Goal: Information Seeking & Learning: Learn about a topic

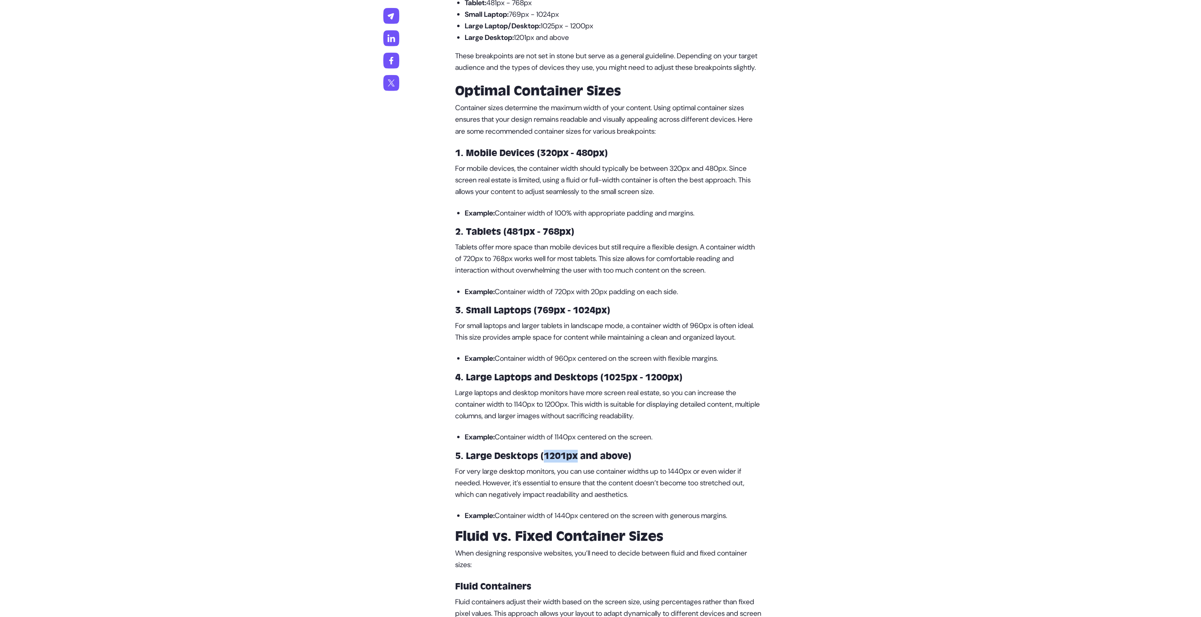
drag, startPoint x: 547, startPoint y: 491, endPoint x: 607, endPoint y: 494, distance: 60.0
click at [593, 463] on h3 "5. Large Desktops (1201px and above)" at bounding box center [608, 456] width 307 height 13
click at [607, 463] on h3 "5. Large Desktops (1201px and above)" at bounding box center [608, 456] width 307 height 13
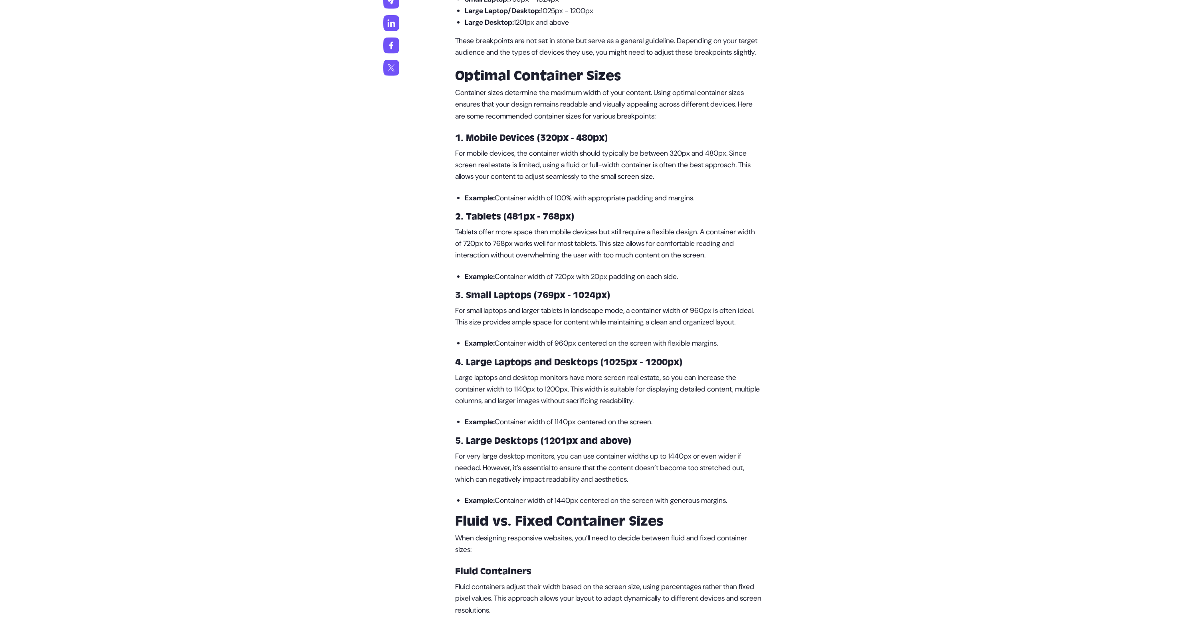
scroll to position [698, 0]
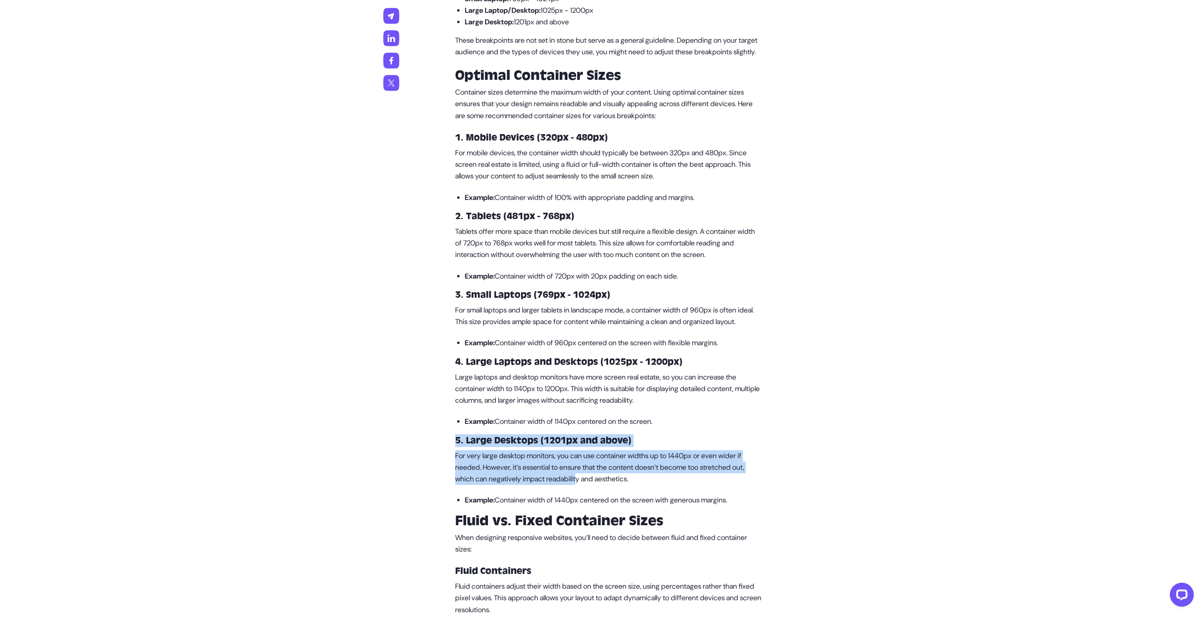
drag, startPoint x: 441, startPoint y: 466, endPoint x: 603, endPoint y: 520, distance: 170.8
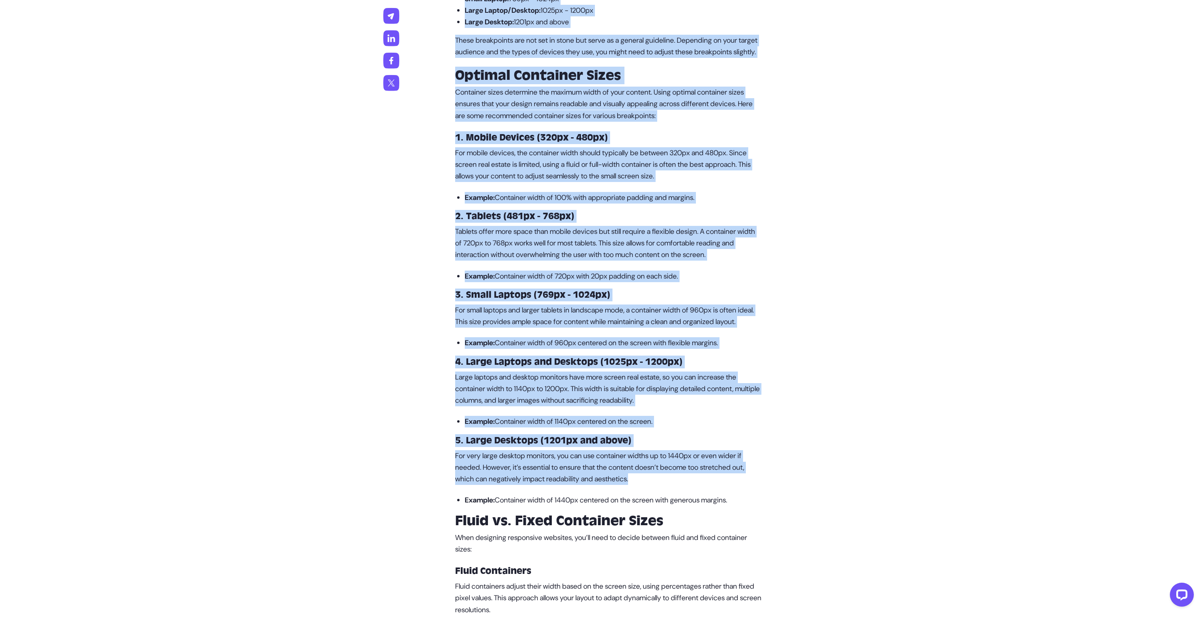
drag, startPoint x: 681, startPoint y: 519, endPoint x: 417, endPoint y: 447, distance: 273.5
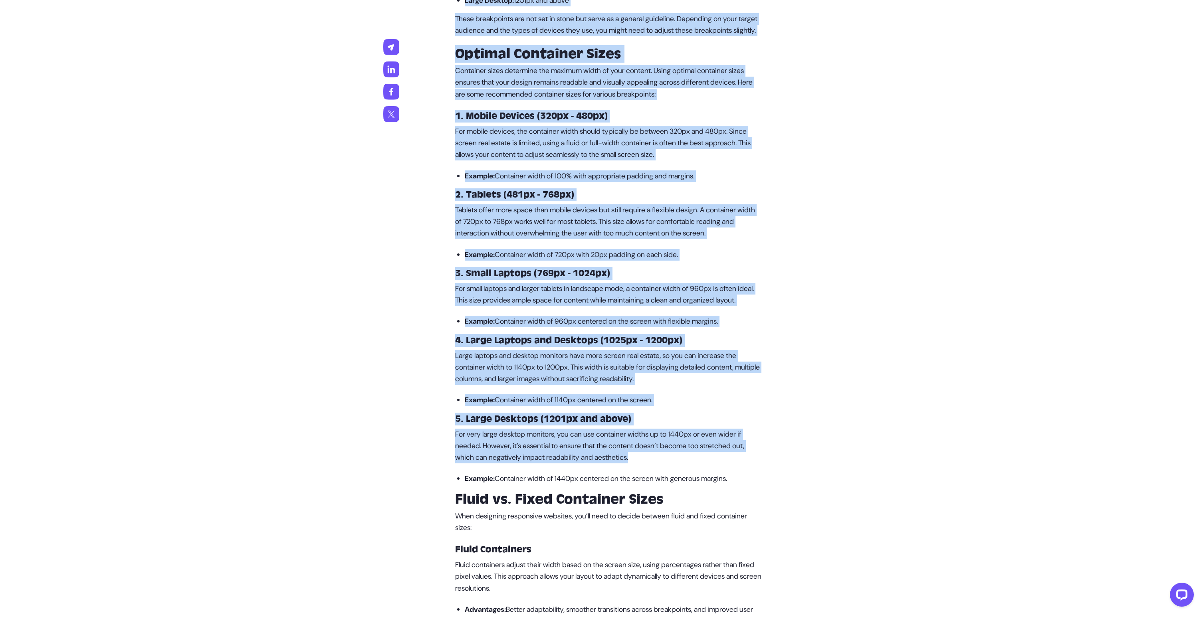
scroll to position [751, 0]
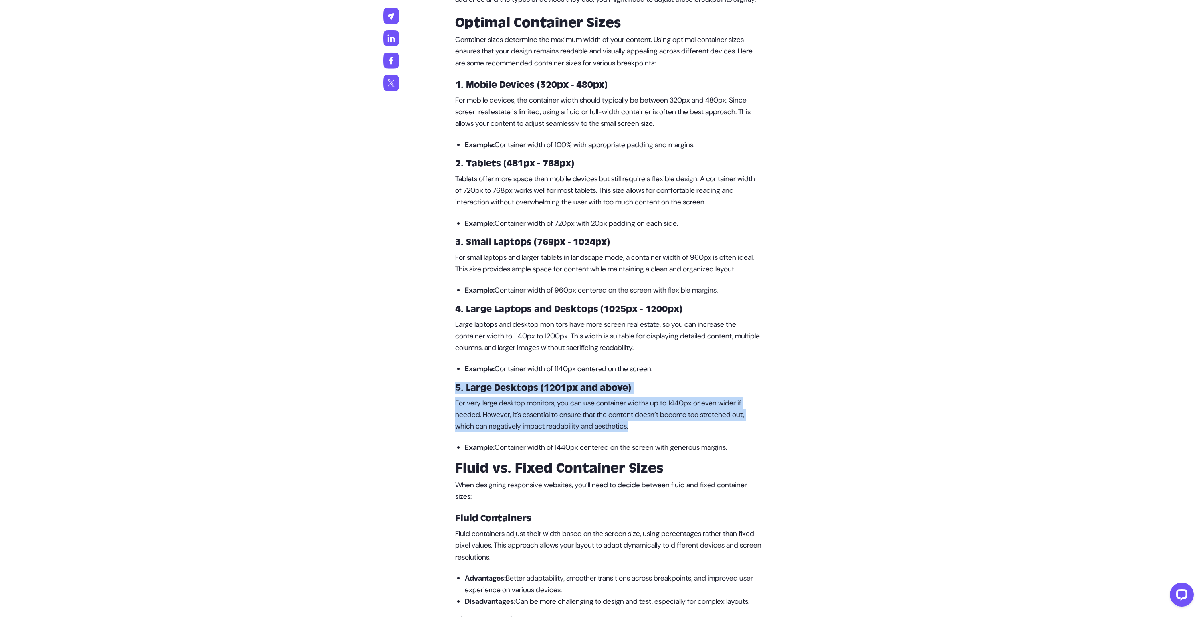
drag, startPoint x: 448, startPoint y: 419, endPoint x: 668, endPoint y: 466, distance: 225.8
click at [668, 433] on p "For very large desktop monitors, you can use container widths up to 1440px or e…" at bounding box center [608, 415] width 307 height 35
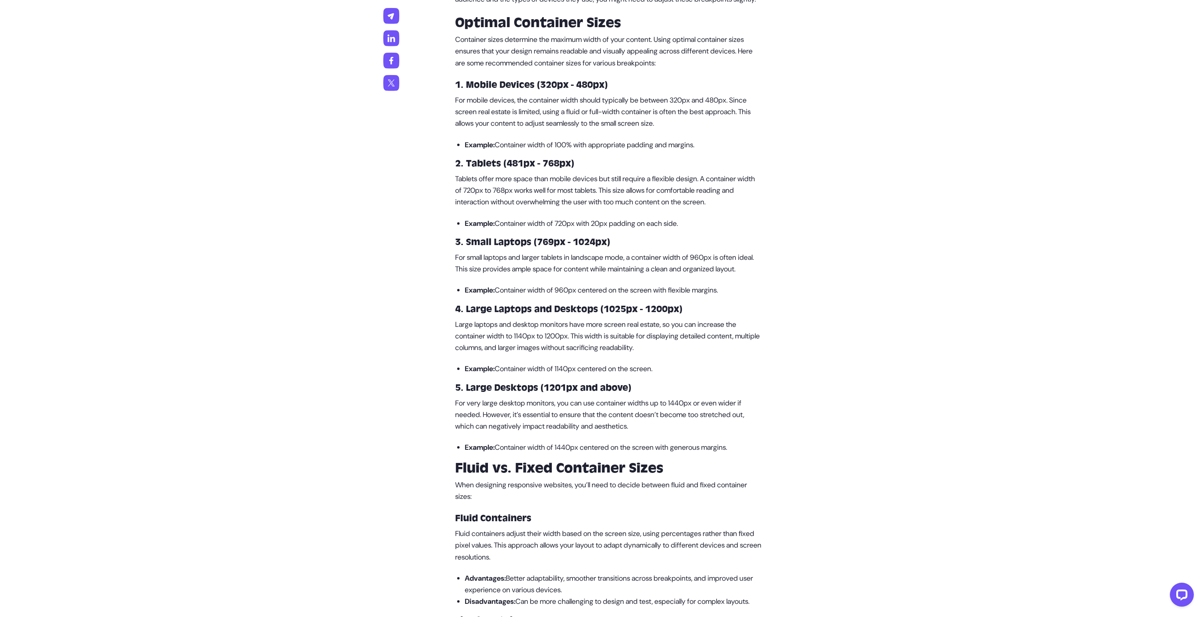
click at [682, 433] on p "For very large desktop monitors, you can use container widths up to 1440px or e…" at bounding box center [608, 415] width 307 height 35
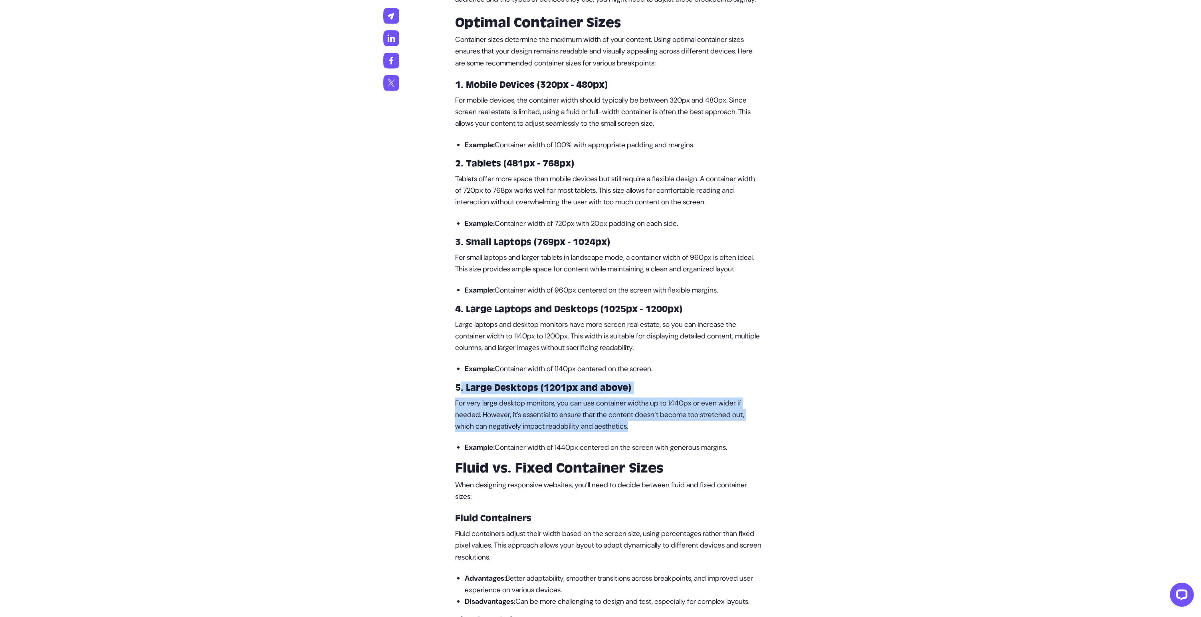
drag, startPoint x: 676, startPoint y: 464, endPoint x: 452, endPoint y: 426, distance: 226.8
drag, startPoint x: 440, startPoint y: 418, endPoint x: 694, endPoint y: 458, distance: 256.6
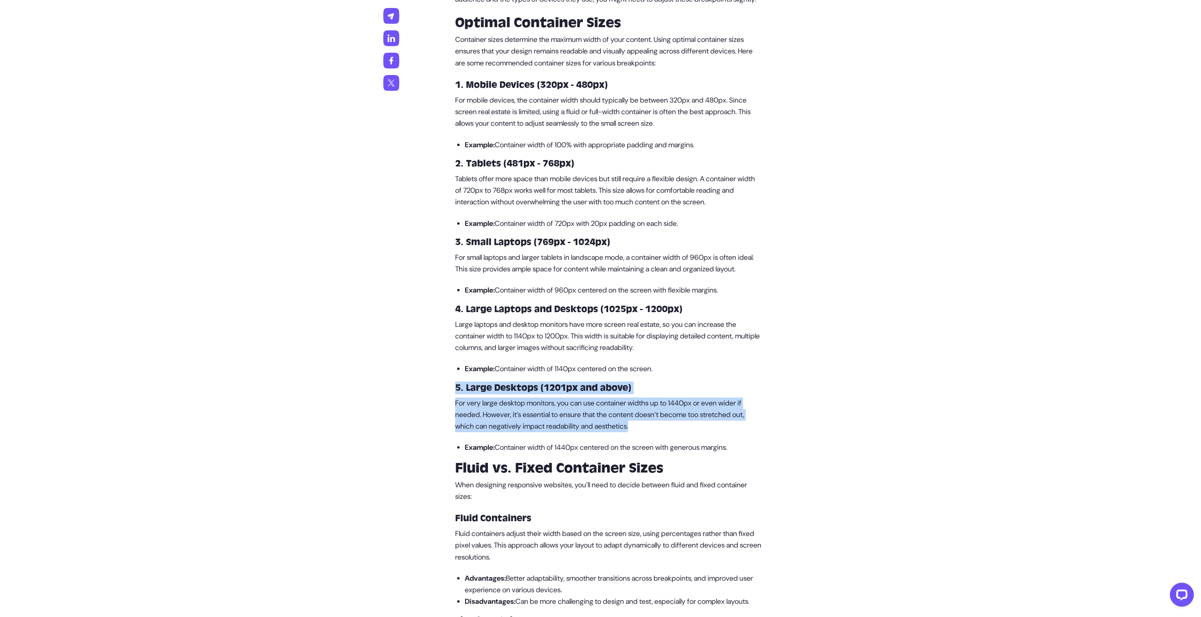
click at [694, 433] on p "For very large desktop monitors, you can use container widths up to 1440px or e…" at bounding box center [608, 415] width 307 height 35
drag, startPoint x: 705, startPoint y: 459, endPoint x: 418, endPoint y: 400, distance: 293.5
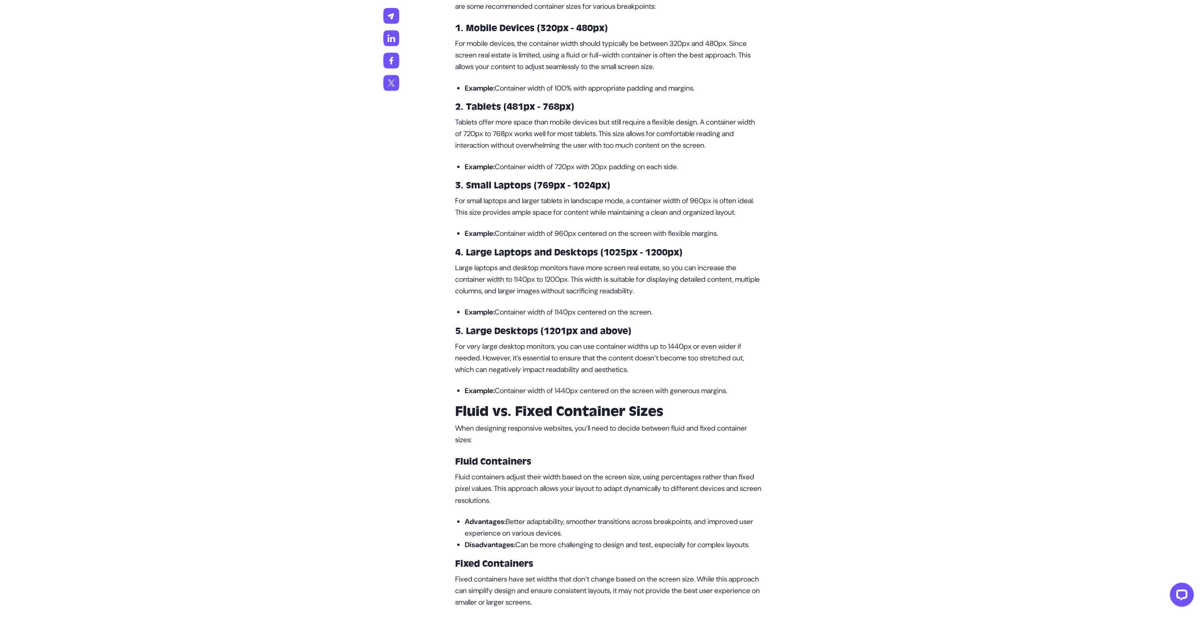
drag, startPoint x: 444, startPoint y: 424, endPoint x: 770, endPoint y: 424, distance: 326.6
drag, startPoint x: 764, startPoint y: 428, endPoint x: 436, endPoint y: 414, distance: 327.7
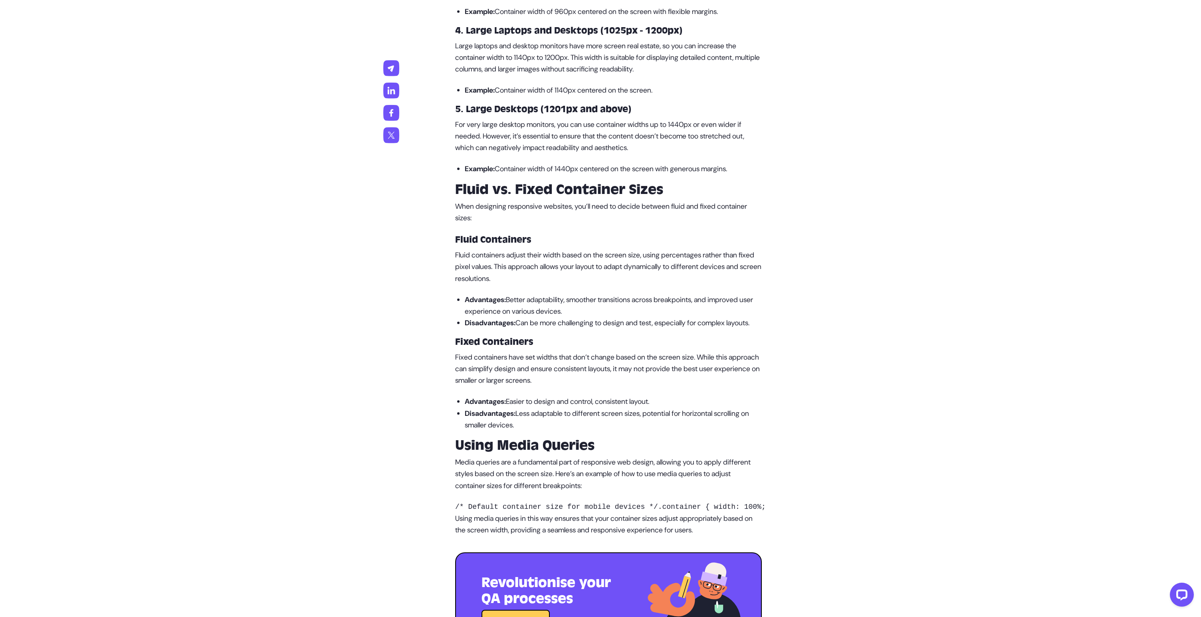
scroll to position [1132, 0]
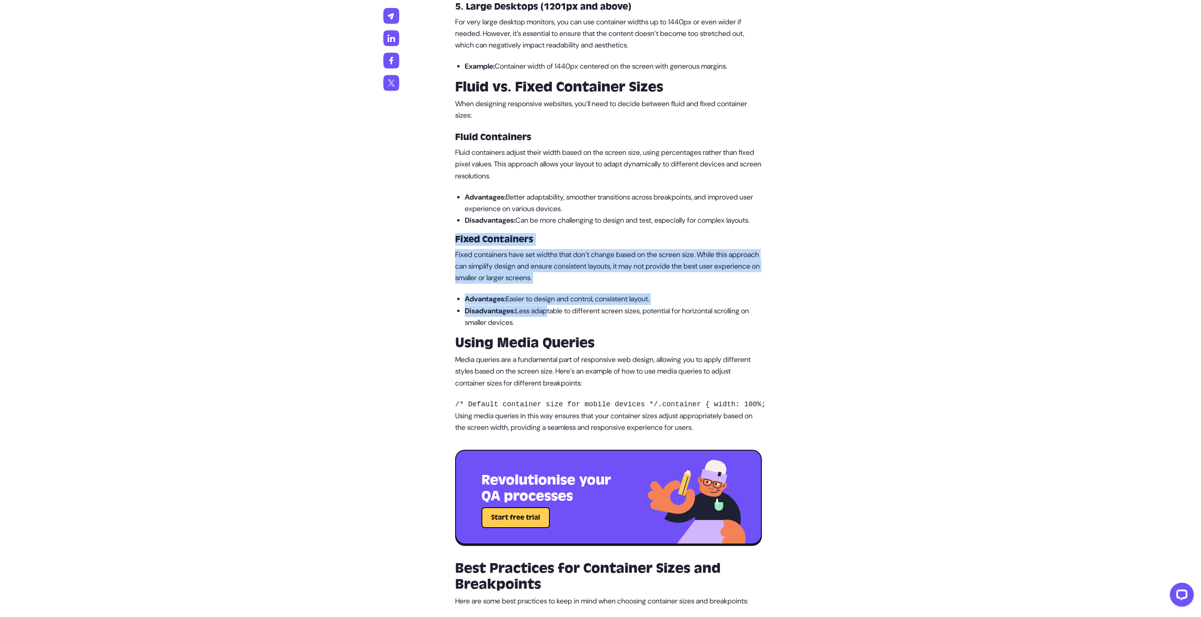
drag, startPoint x: 450, startPoint y: 285, endPoint x: 551, endPoint y: 355, distance: 122.2
click at [550, 354] on div "What are the Most Optimum Container Sizes? Designing websites that look great o…" at bounding box center [608, 335] width 319 height 1969
click at [551, 329] on p "Disadvantages: Less adaptable to different screen sizes, potential for horizont…" at bounding box center [613, 317] width 297 height 24
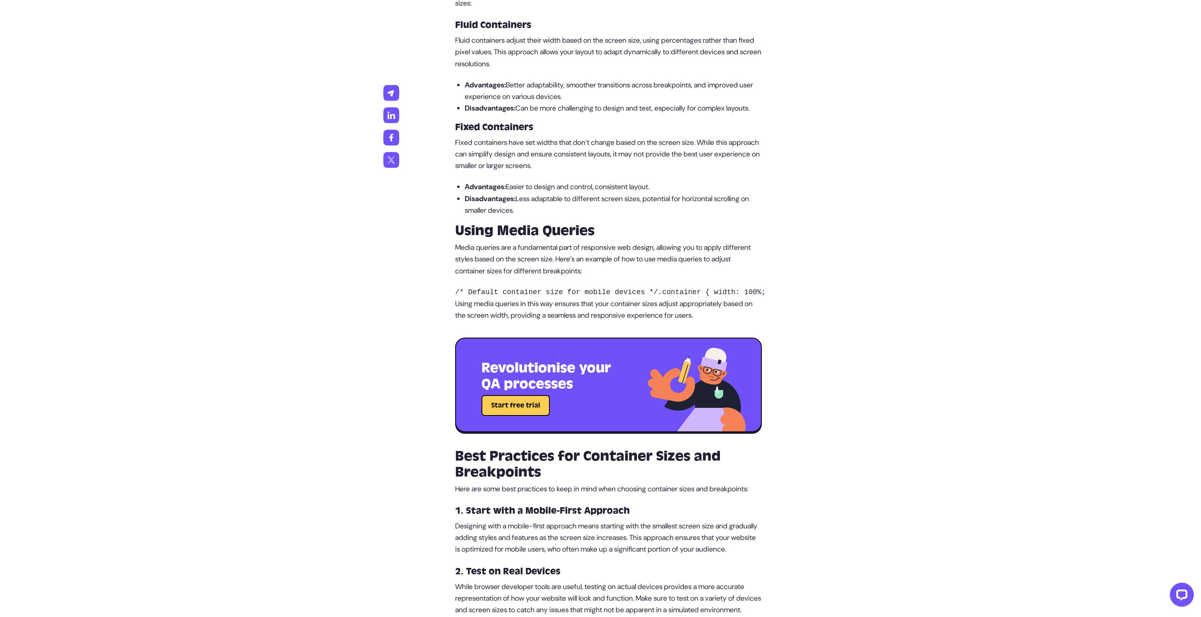
scroll to position [1347, 0]
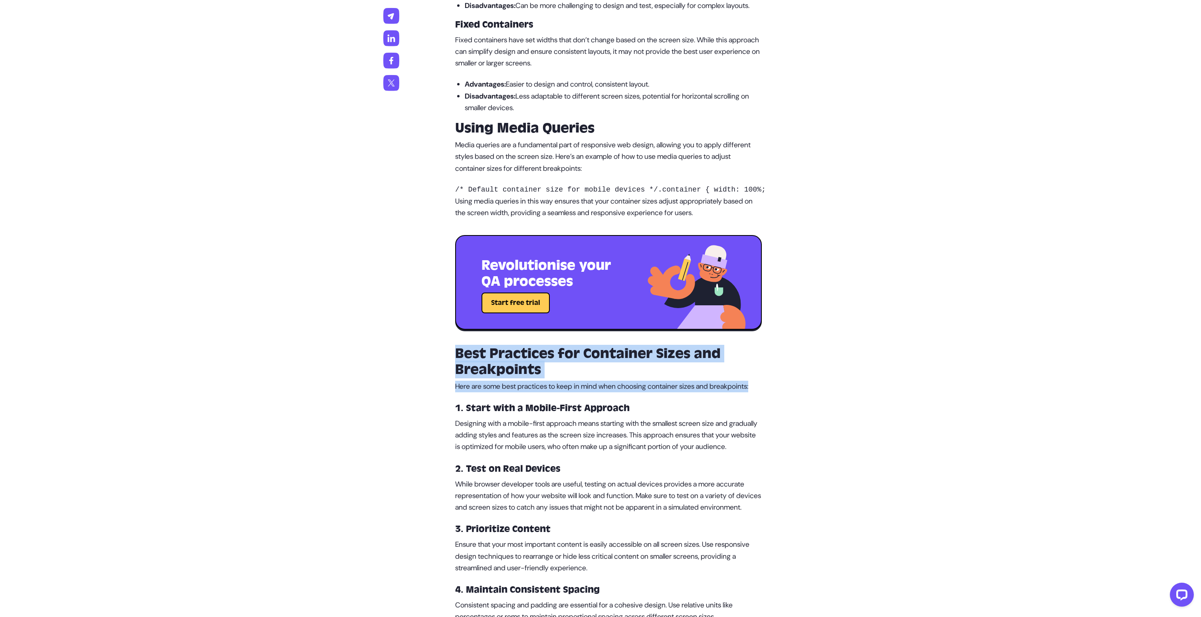
drag, startPoint x: 461, startPoint y: 403, endPoint x: 607, endPoint y: 486, distance: 167.9
click at [606, 485] on div "What are the Most Optimum Container Sizes? Designing websites that look great o…" at bounding box center [608, 115] width 307 height 1946
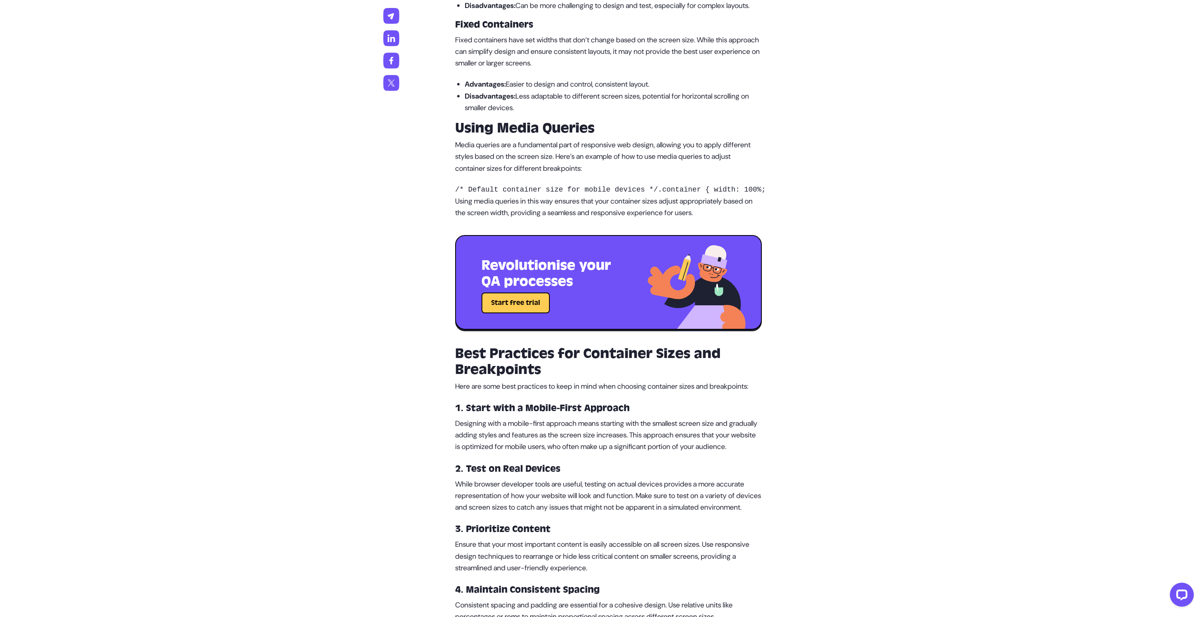
click at [607, 453] on p "Designing with a mobile-first approach means starting with the smallest screen …" at bounding box center [608, 435] width 307 height 35
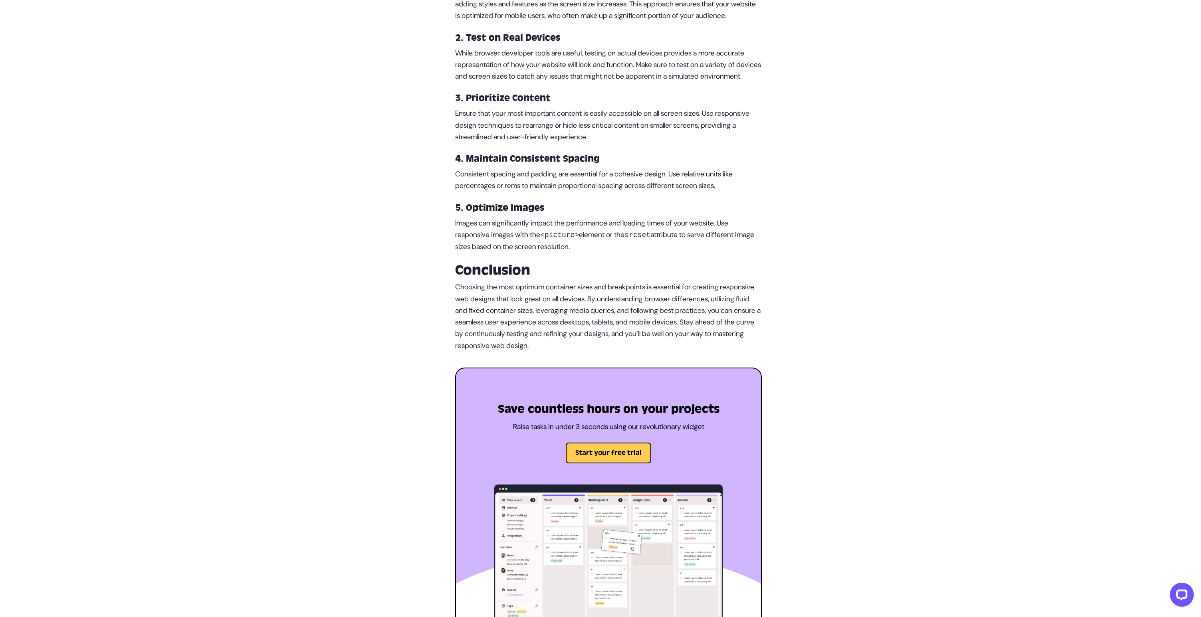
scroll to position [1929, 0]
